Goal: Task Accomplishment & Management: Use online tool/utility

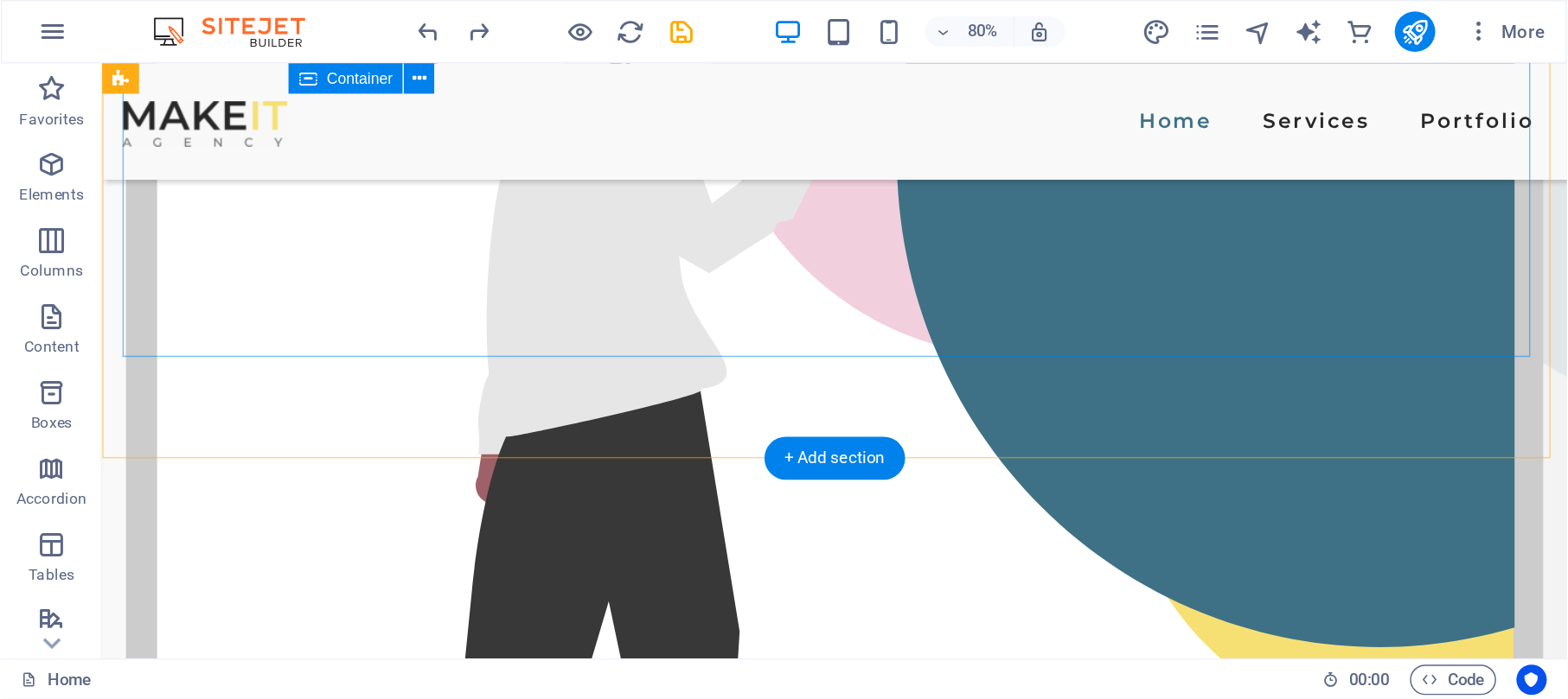
scroll to position [830, 0]
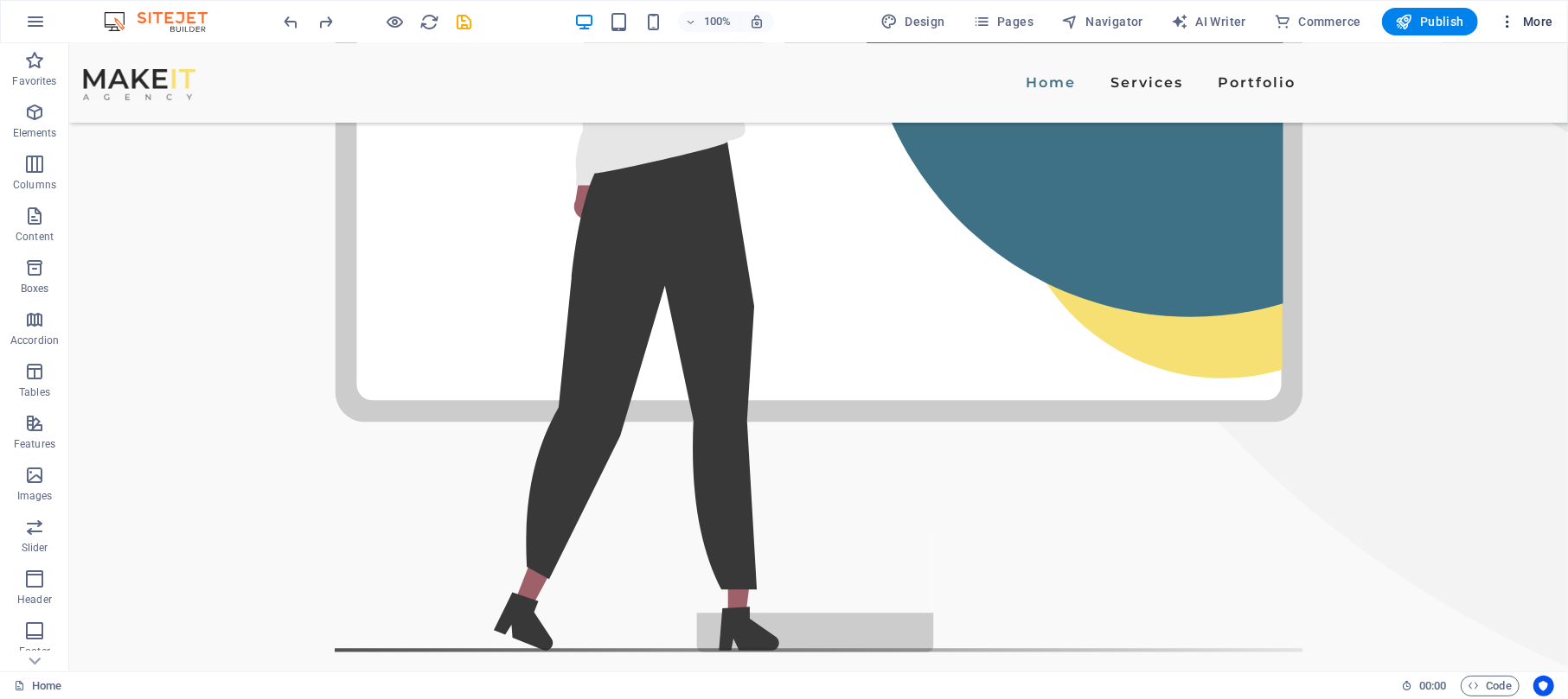
click at [1176, 25] on icon "button" at bounding box center [1508, 22] width 17 height 17
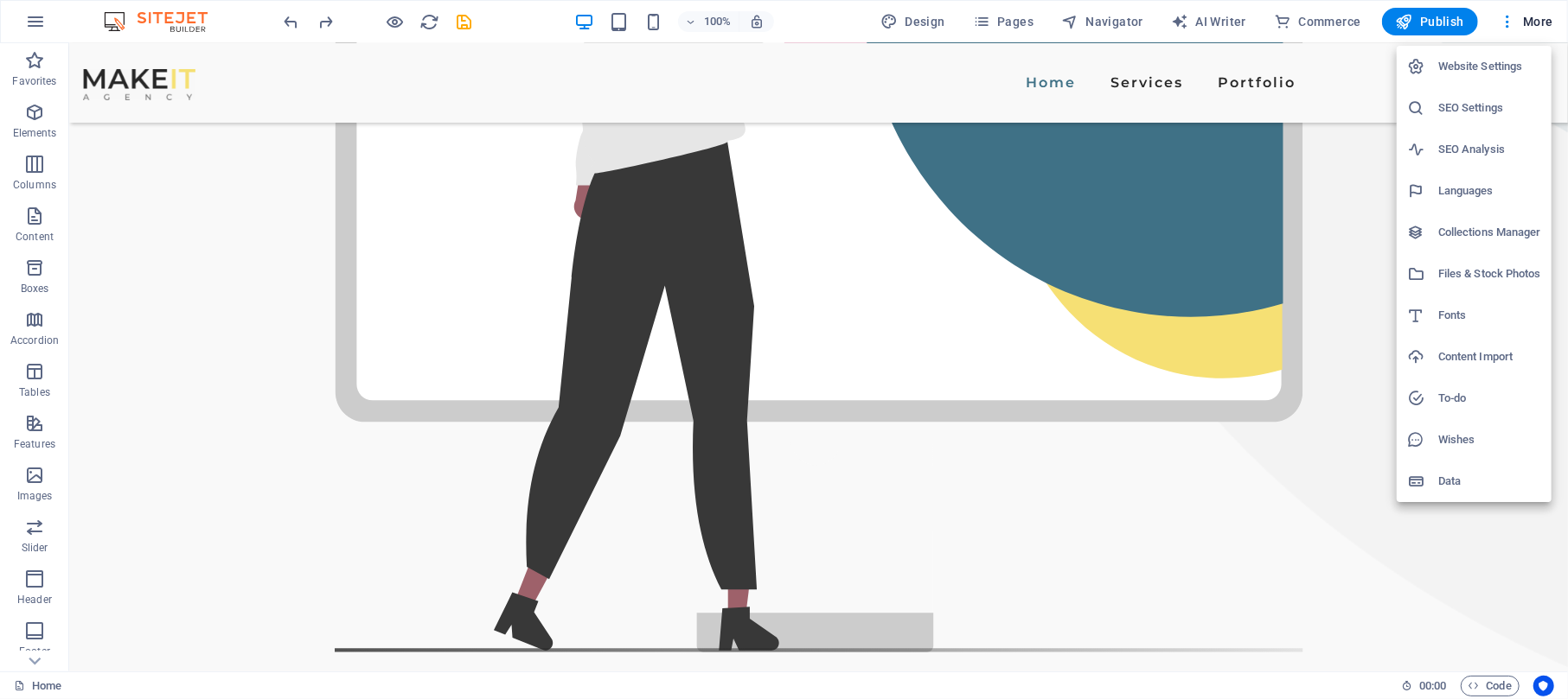
click at [1176, 146] on div at bounding box center [784, 349] width 1568 height 699
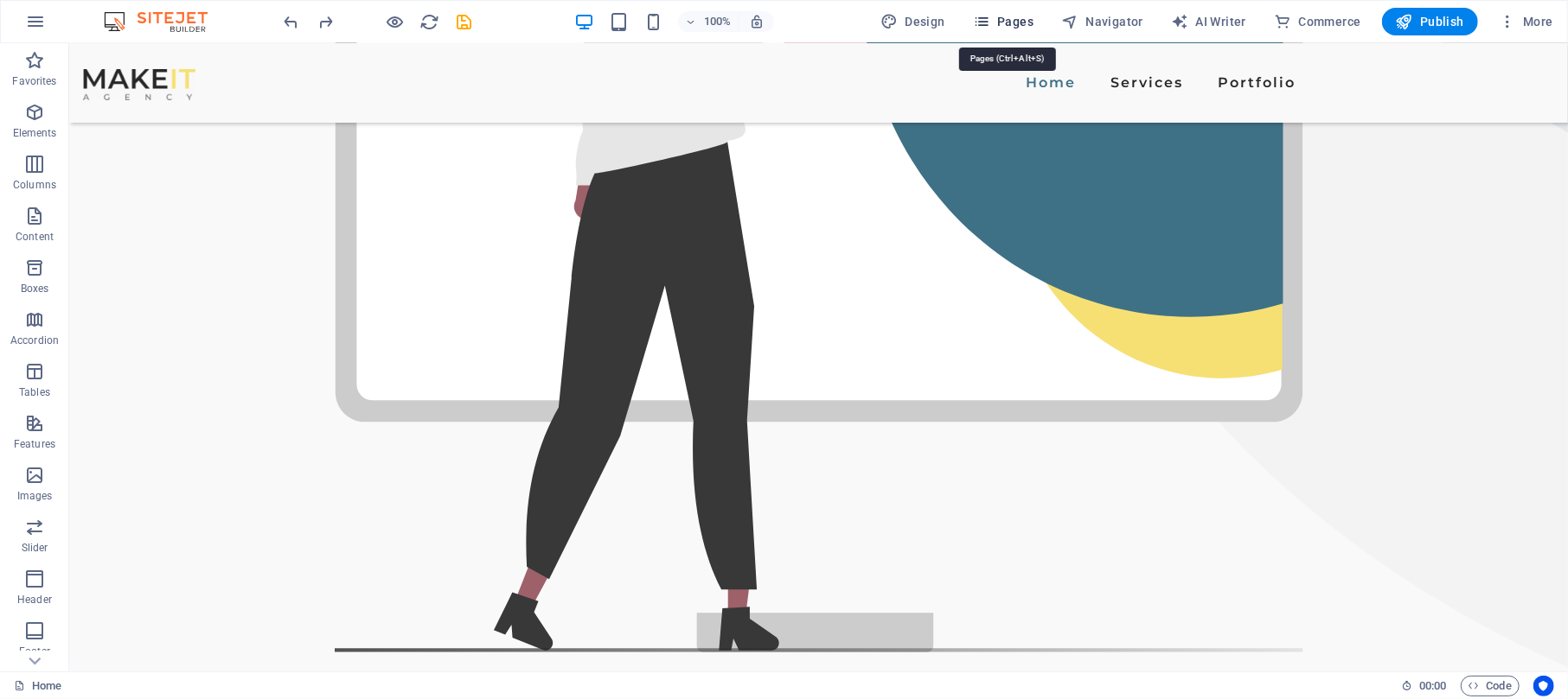
click at [981, 15] on icon "button" at bounding box center [982, 22] width 17 height 17
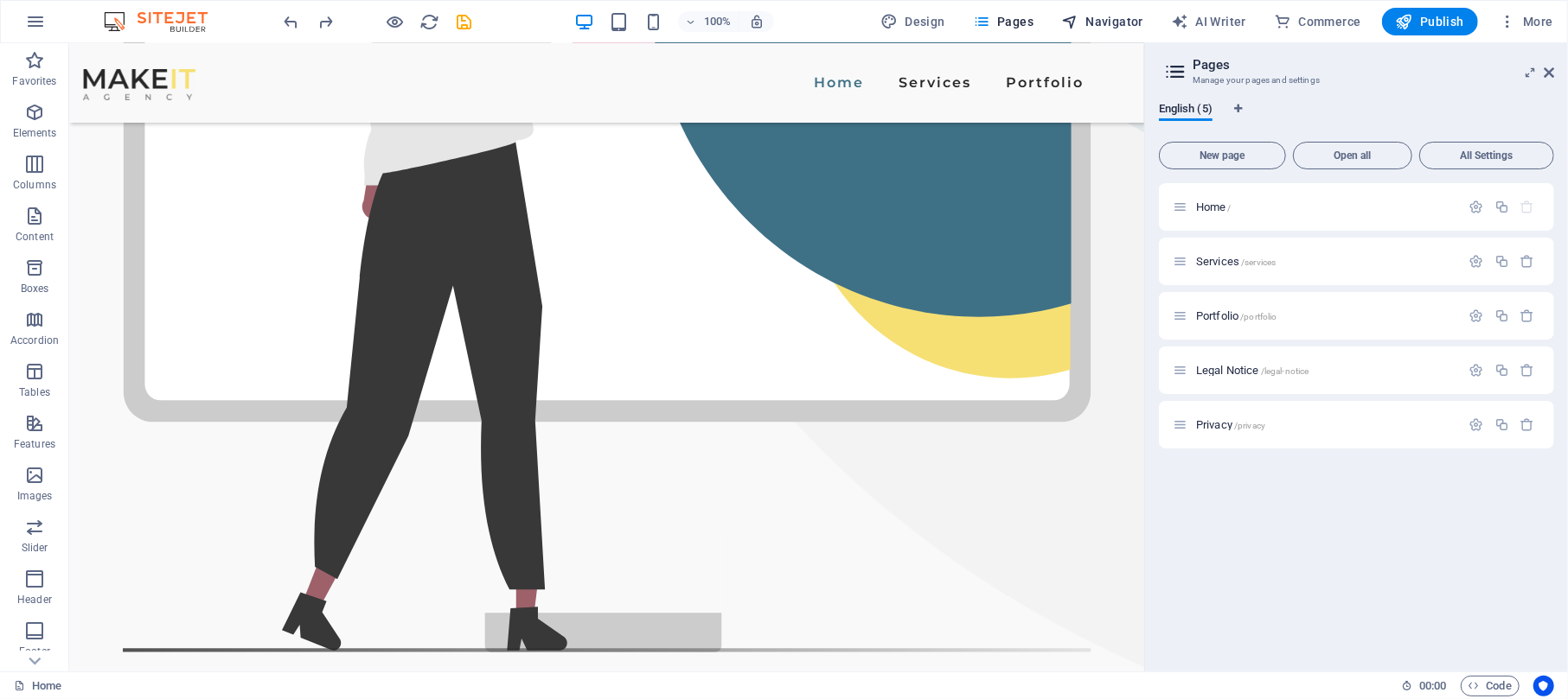
click at [1101, 14] on span "Navigator" at bounding box center [1102, 22] width 82 height 17
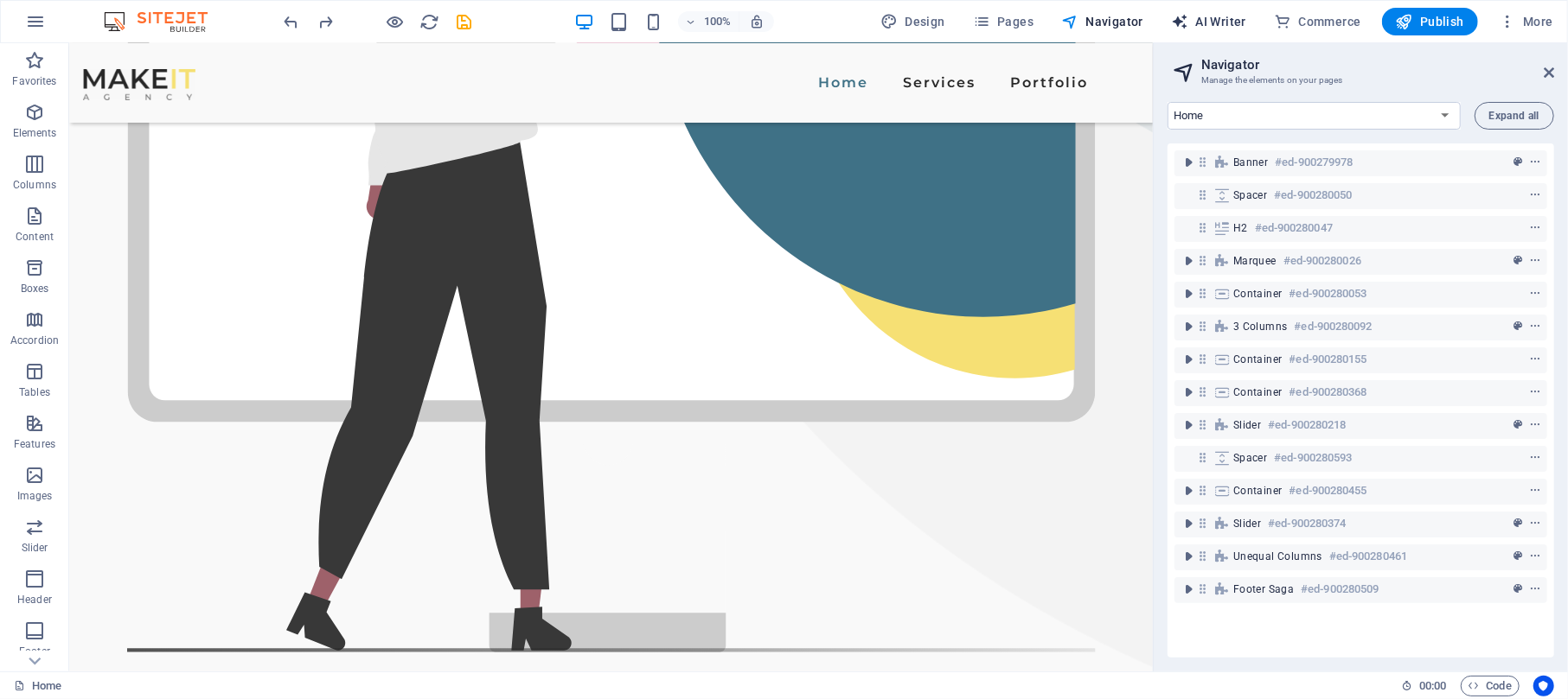
click at [1176, 21] on span "AI Writer" at bounding box center [1208, 22] width 76 height 17
select select "English"
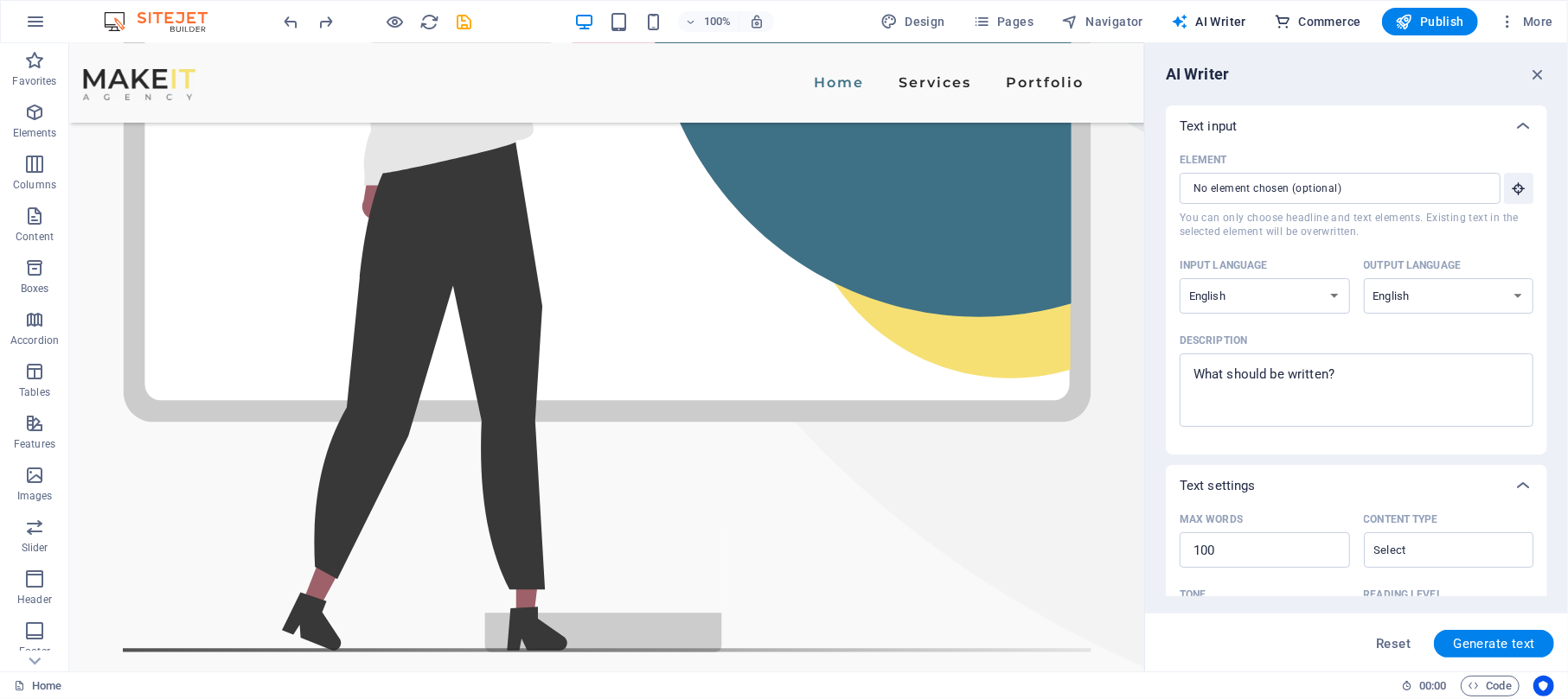
click at [1176, 23] on span "Commerce" at bounding box center [1317, 22] width 87 height 17
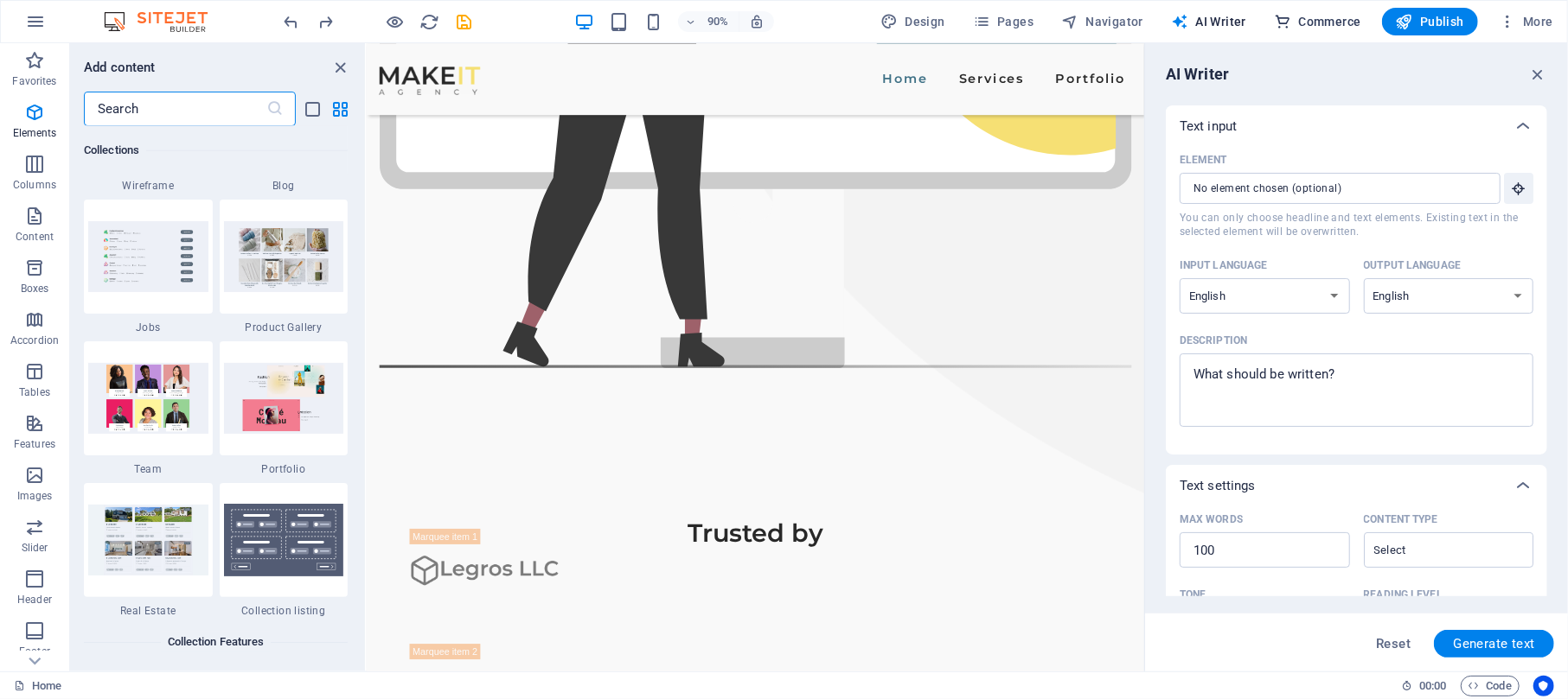
scroll to position [16660, 0]
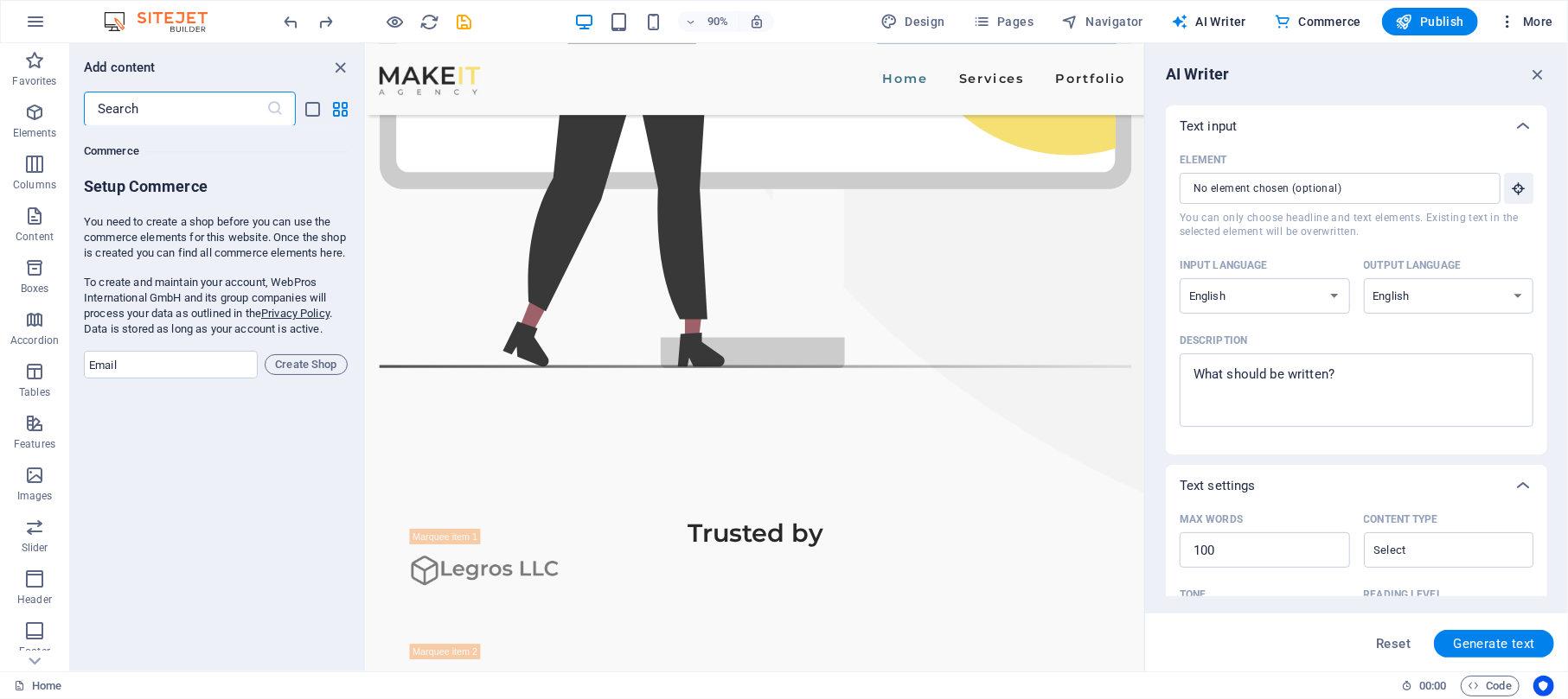
click at [1176, 26] on icon "button" at bounding box center [1508, 22] width 17 height 17
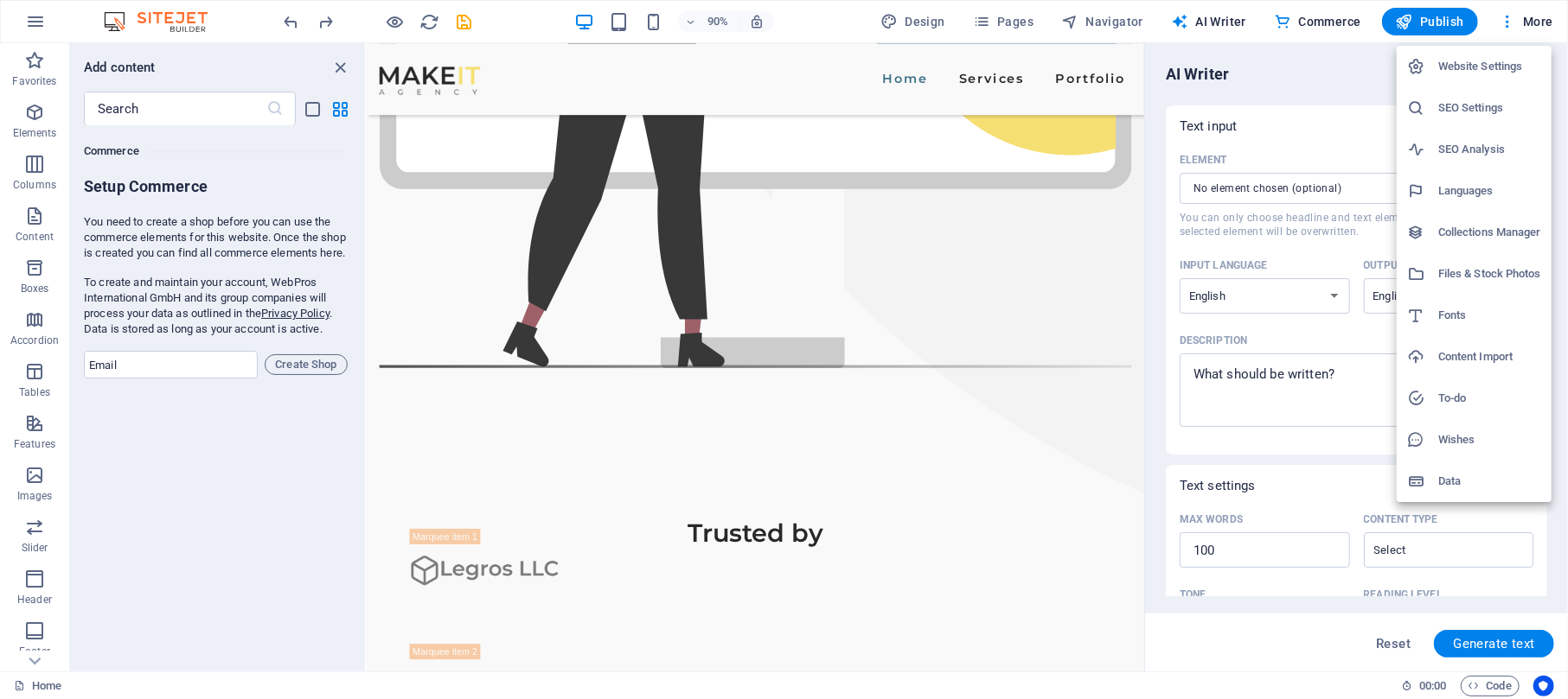
click at [1176, 56] on h6 "Website Settings" at bounding box center [1491, 67] width 103 height 21
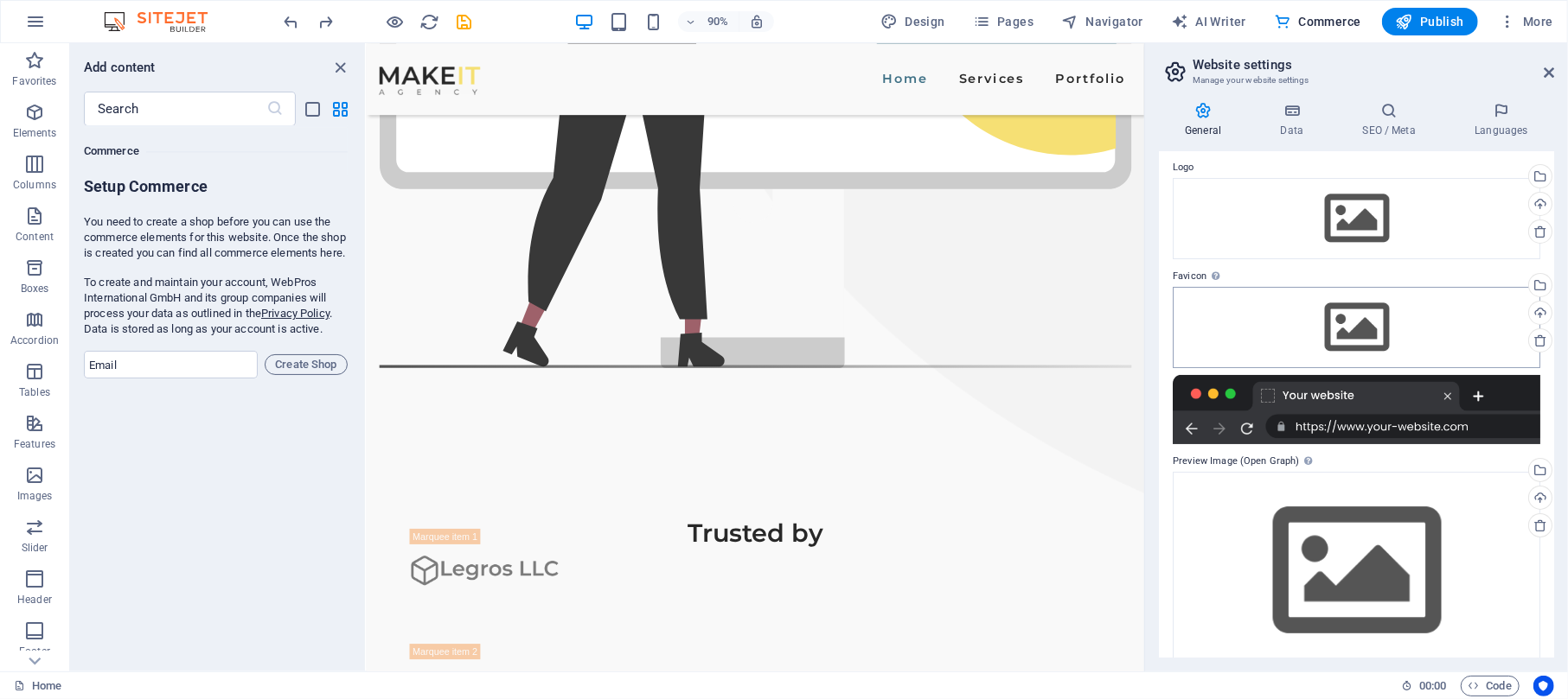
scroll to position [83, 0]
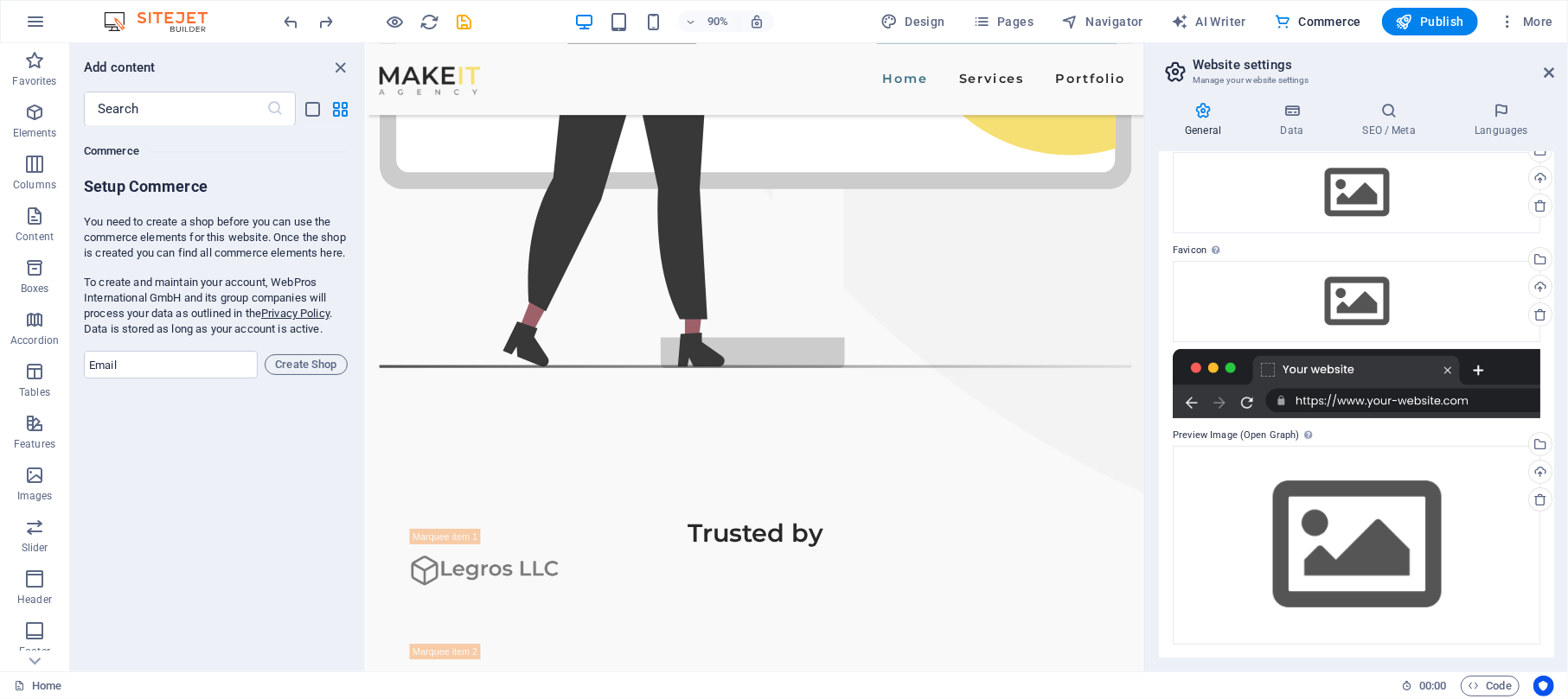
click at [1176, 367] on div at bounding box center [1357, 383] width 367 height 69
click at [1176, 284] on div "Drag files here, click to choose files or select files from Files or our free s…" at bounding box center [1357, 301] width 367 height 81
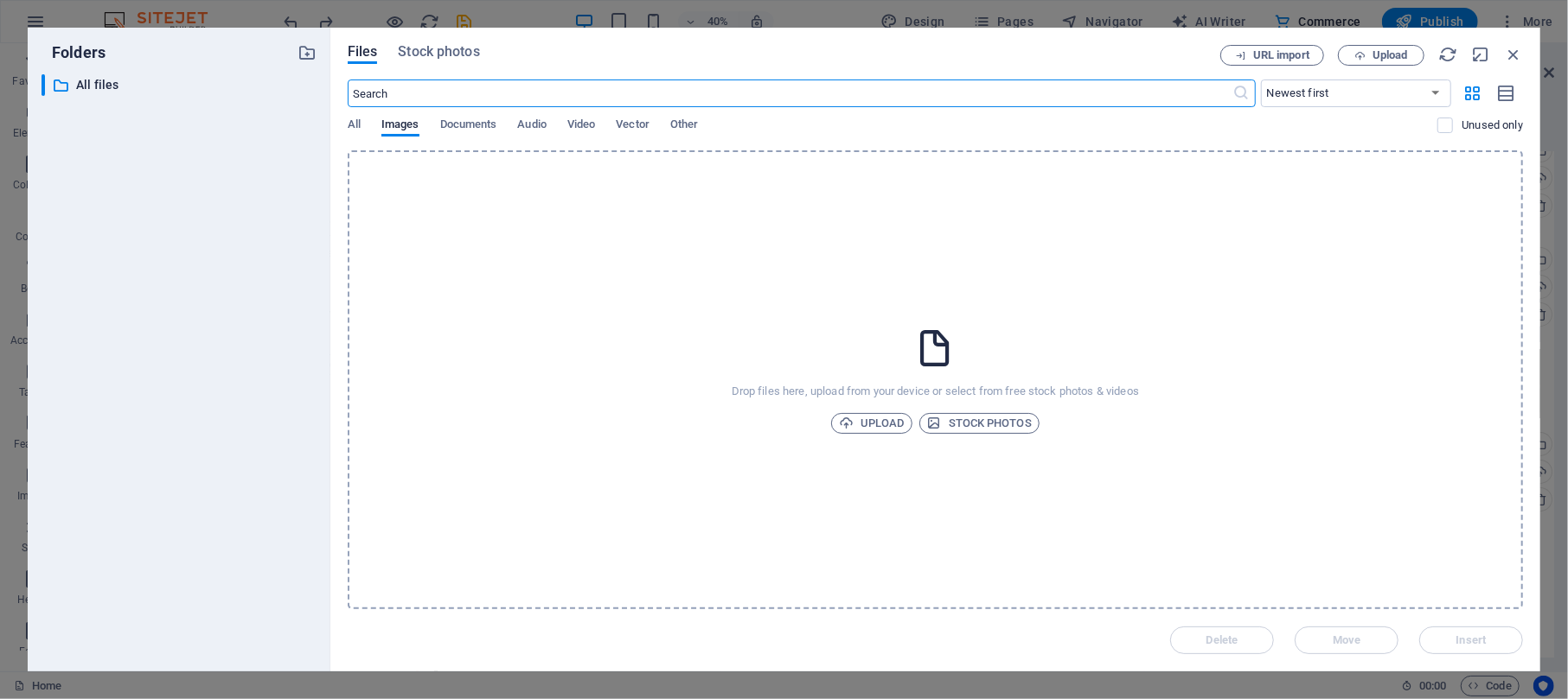
scroll to position [1606, 0]
click at [1176, 56] on icon "button" at bounding box center [1513, 55] width 19 height 19
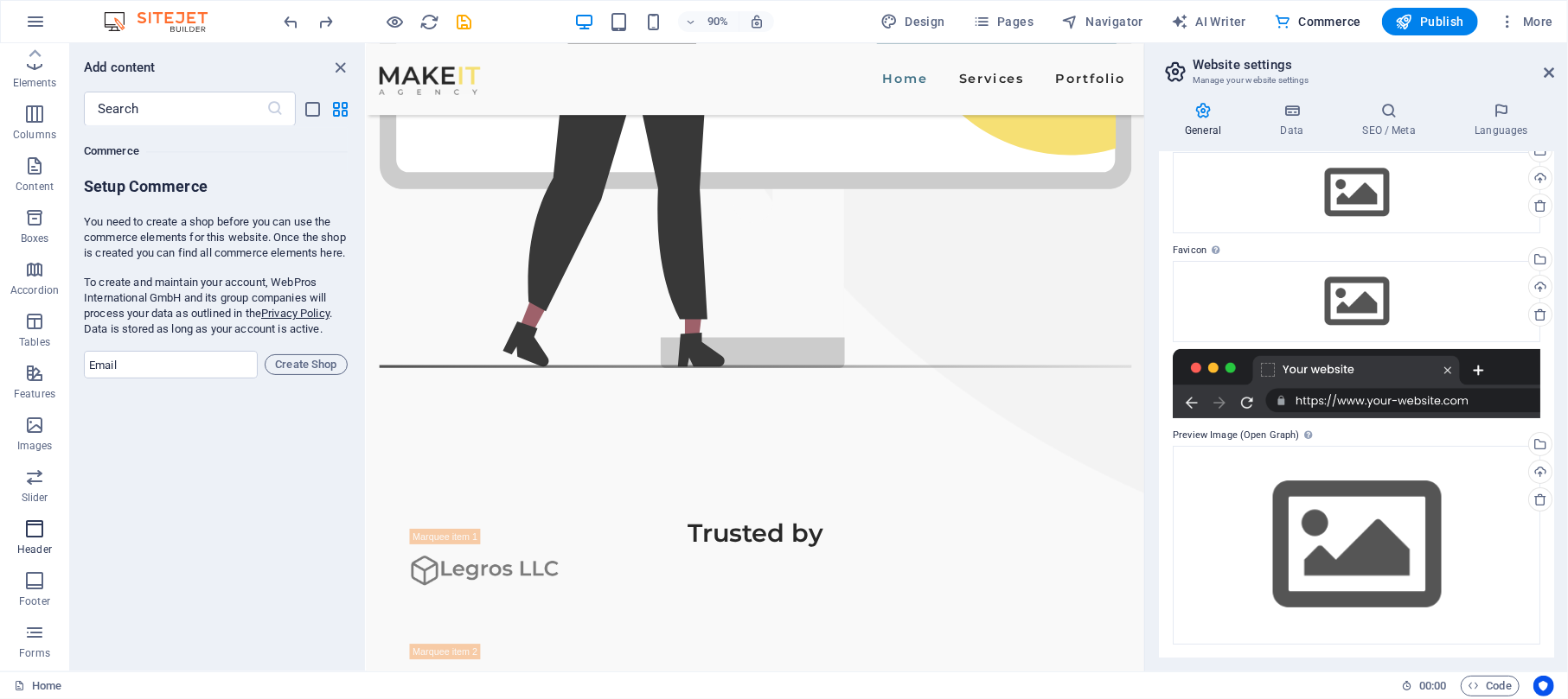
scroll to position [0, 0]
click at [36, 111] on icon "button" at bounding box center [34, 113] width 21 height 21
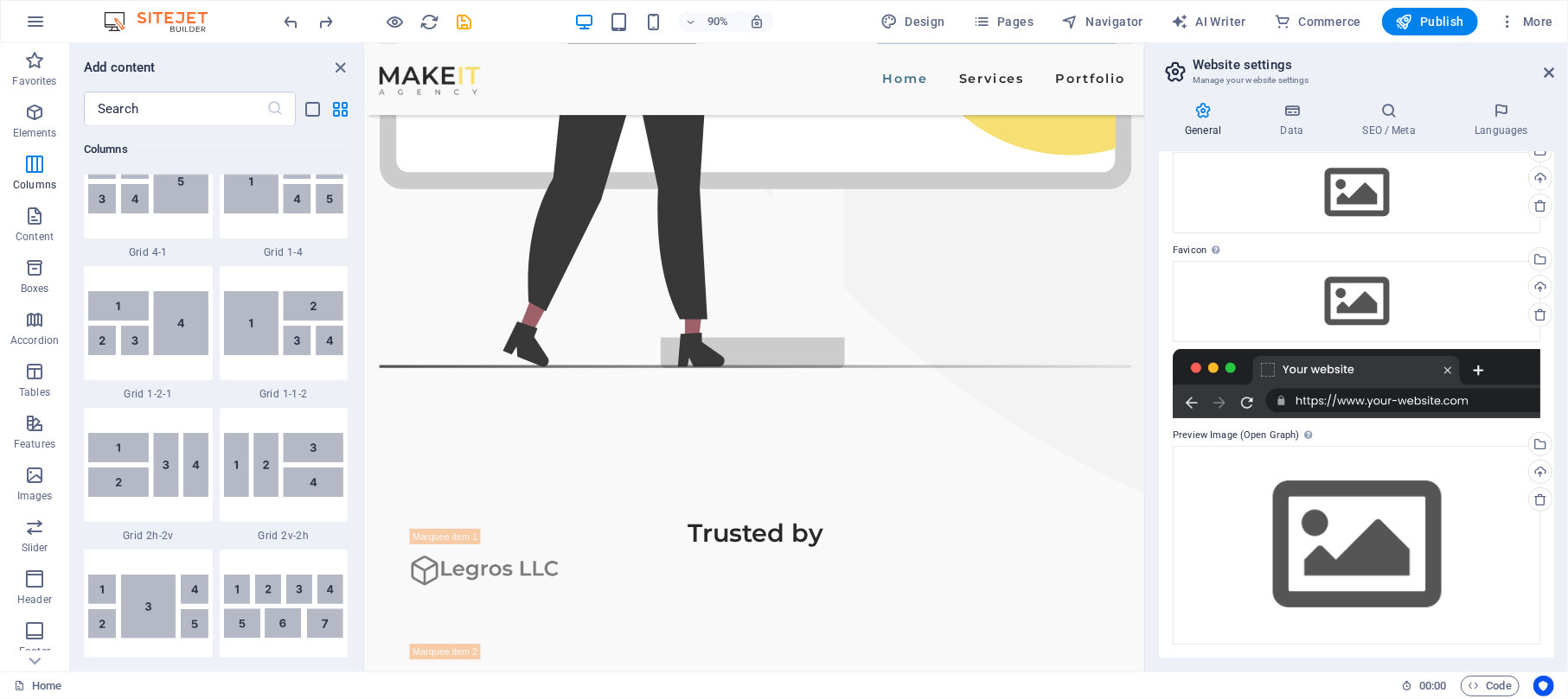
scroll to position [2488, 0]
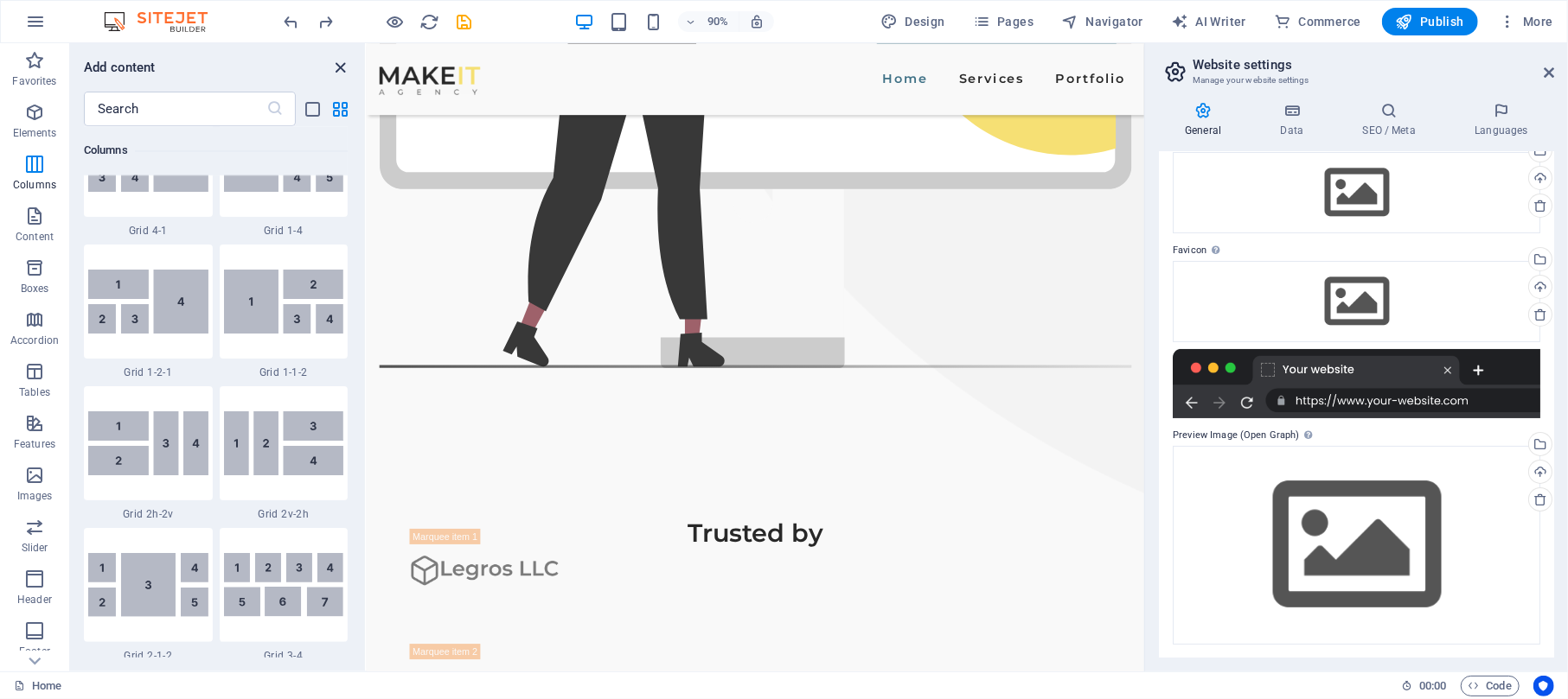
click at [338, 76] on icon "close panel" at bounding box center [341, 68] width 20 height 20
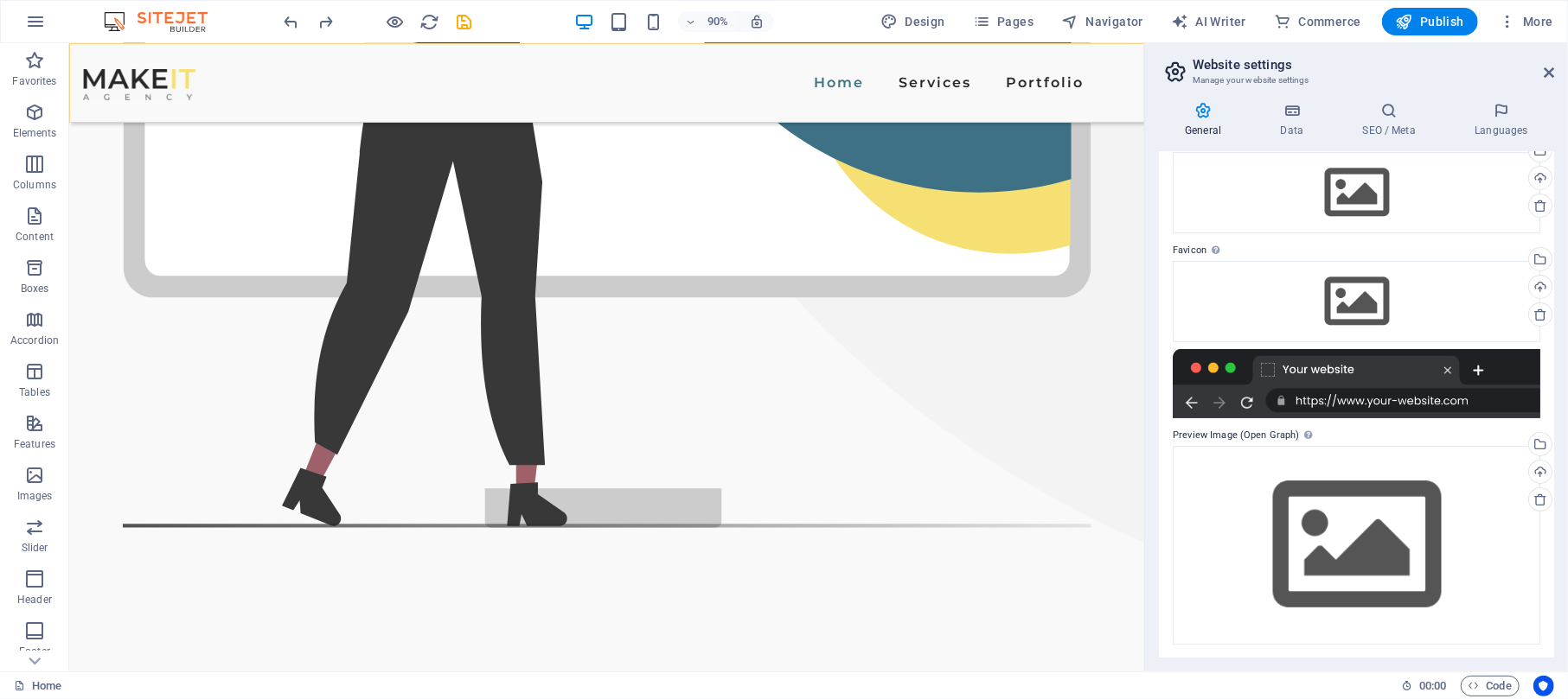
scroll to position [830, 0]
